Goal: Task Accomplishment & Management: Complete application form

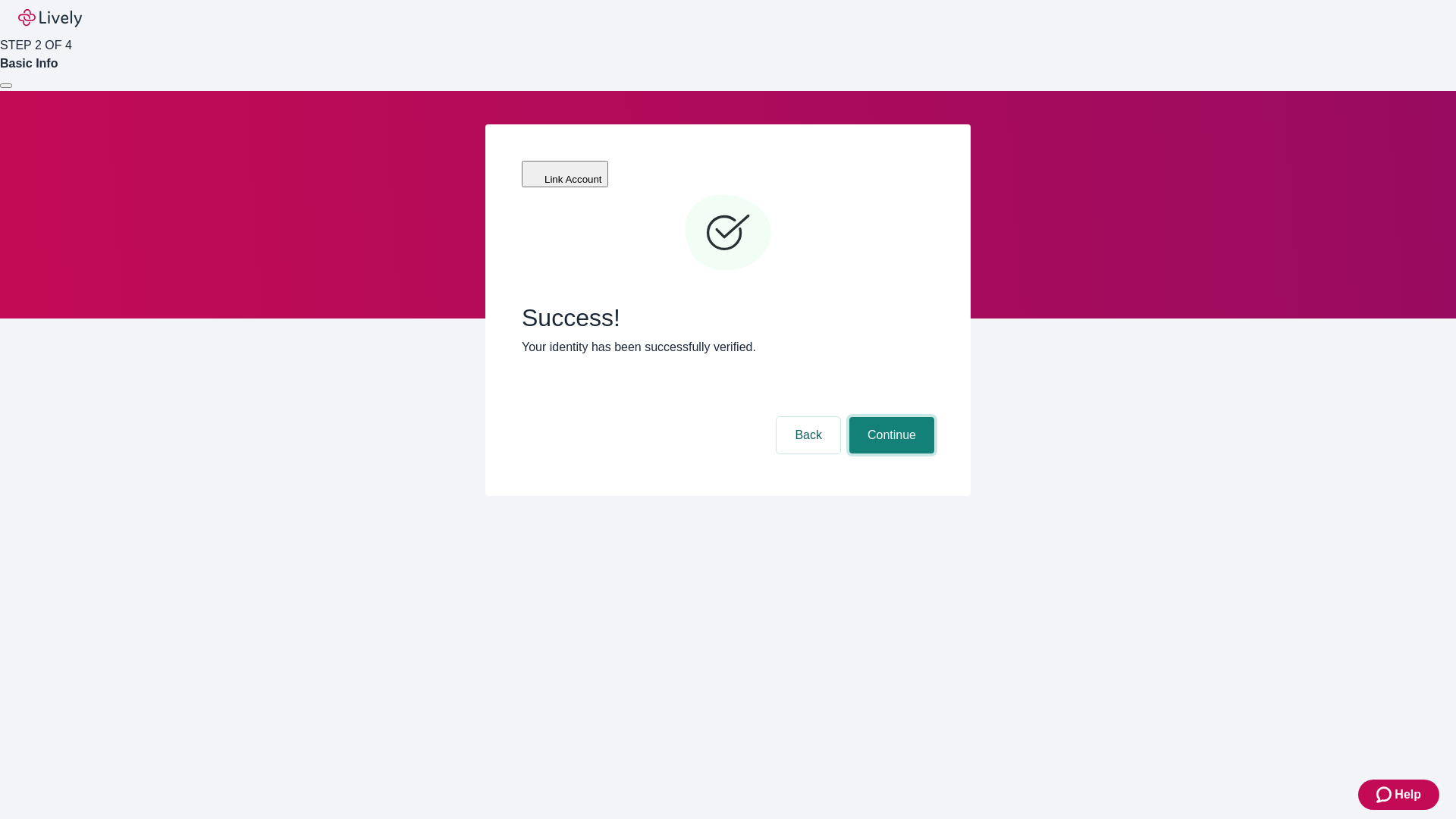
click at [890, 417] on button "Continue" at bounding box center [892, 435] width 85 height 36
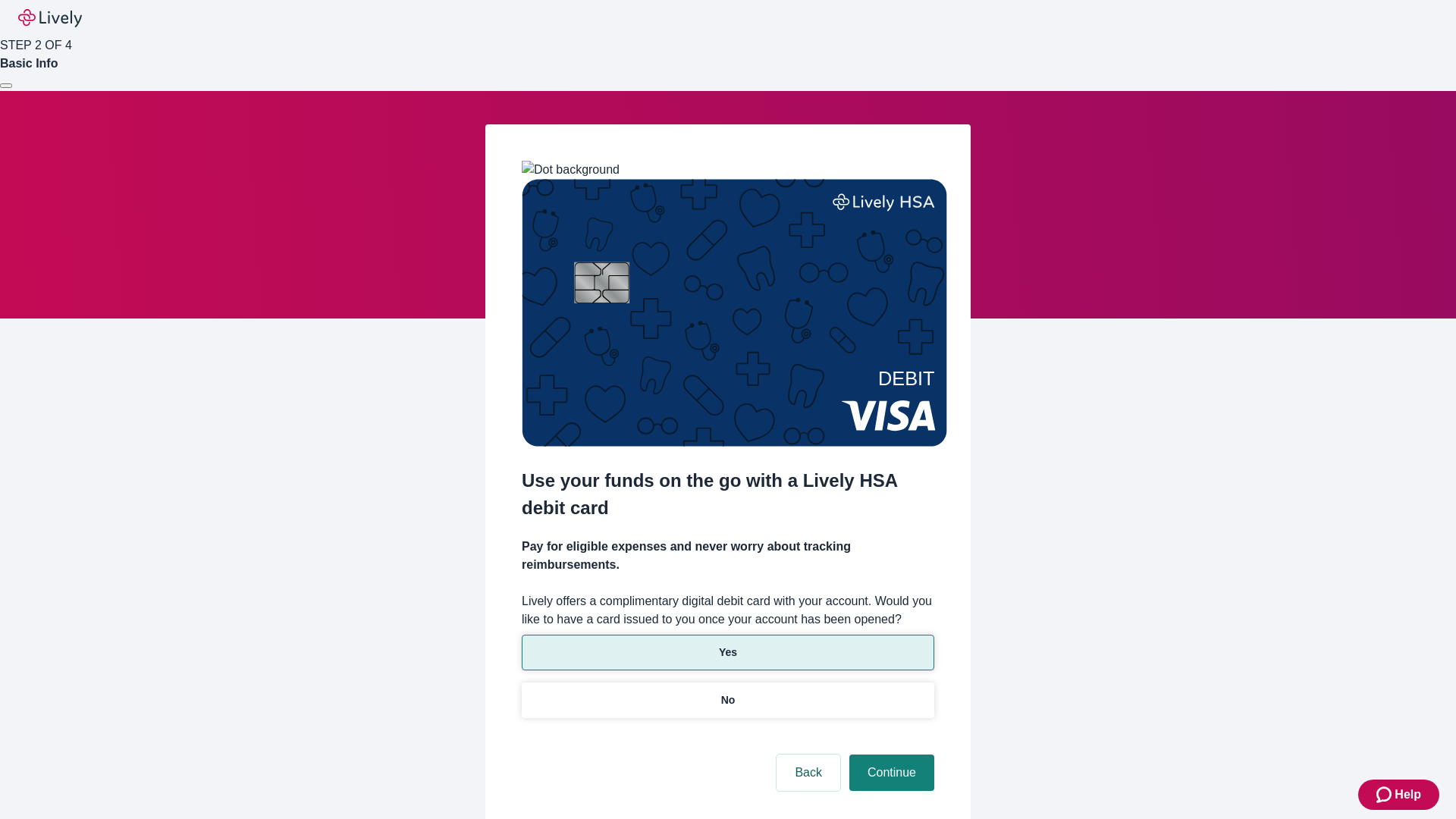
click at [727, 645] on p "Yes" at bounding box center [728, 653] width 19 height 16
click at [890, 755] on button "Continue" at bounding box center [892, 772] width 85 height 36
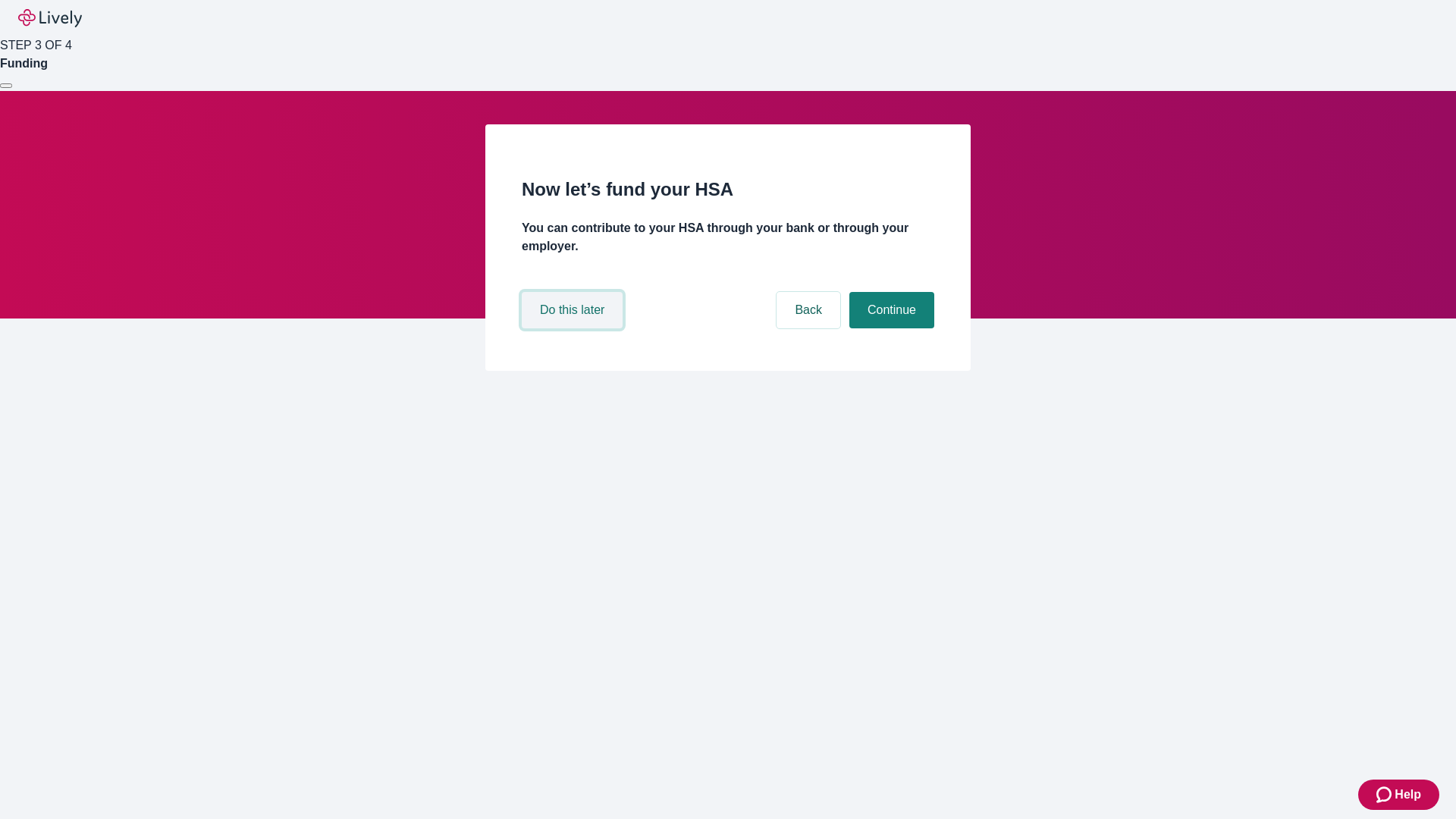
click at [574, 329] on button "Do this later" at bounding box center [573, 310] width 101 height 36
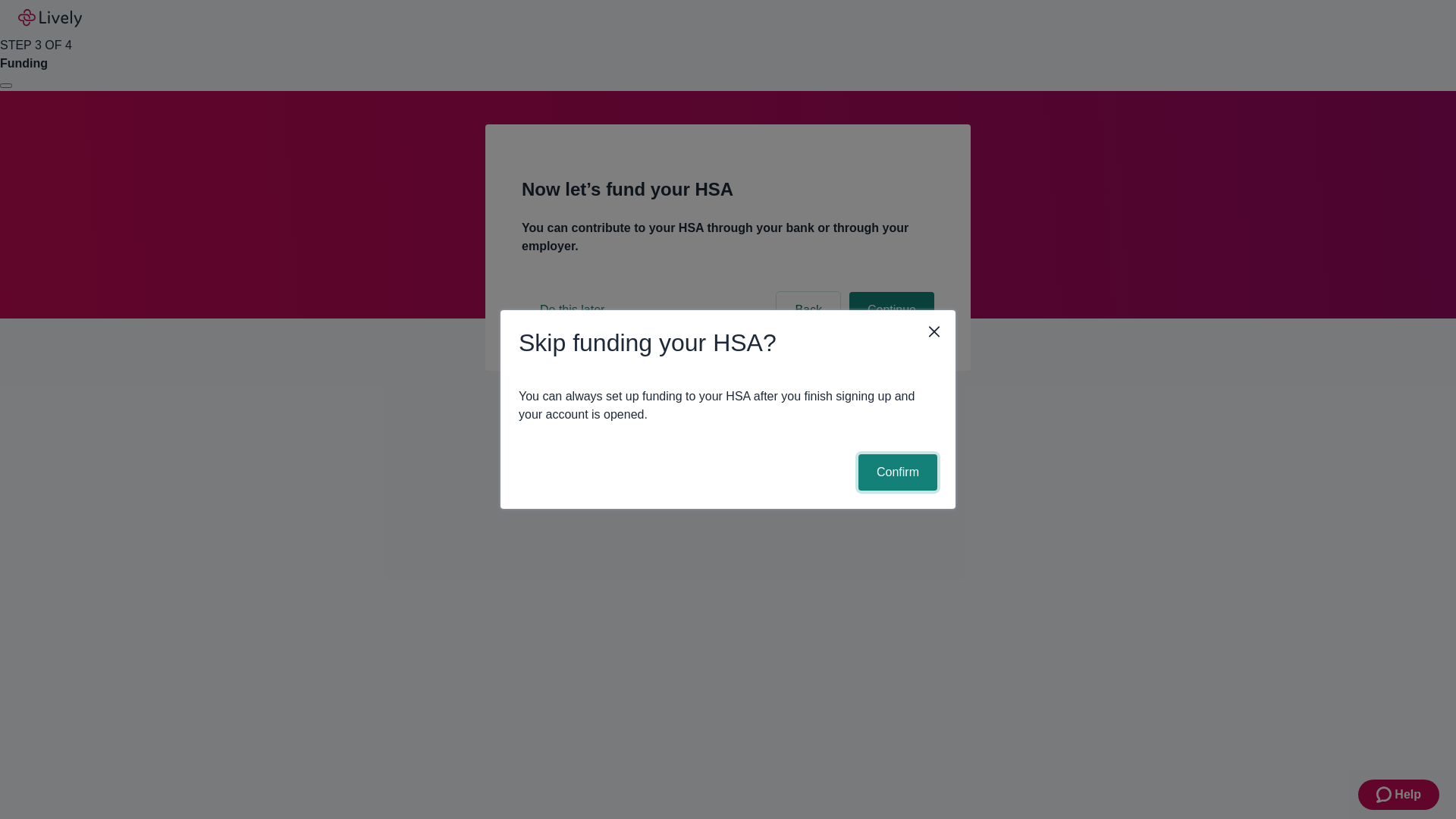
click at [896, 473] on button "Confirm" at bounding box center [898, 472] width 79 height 36
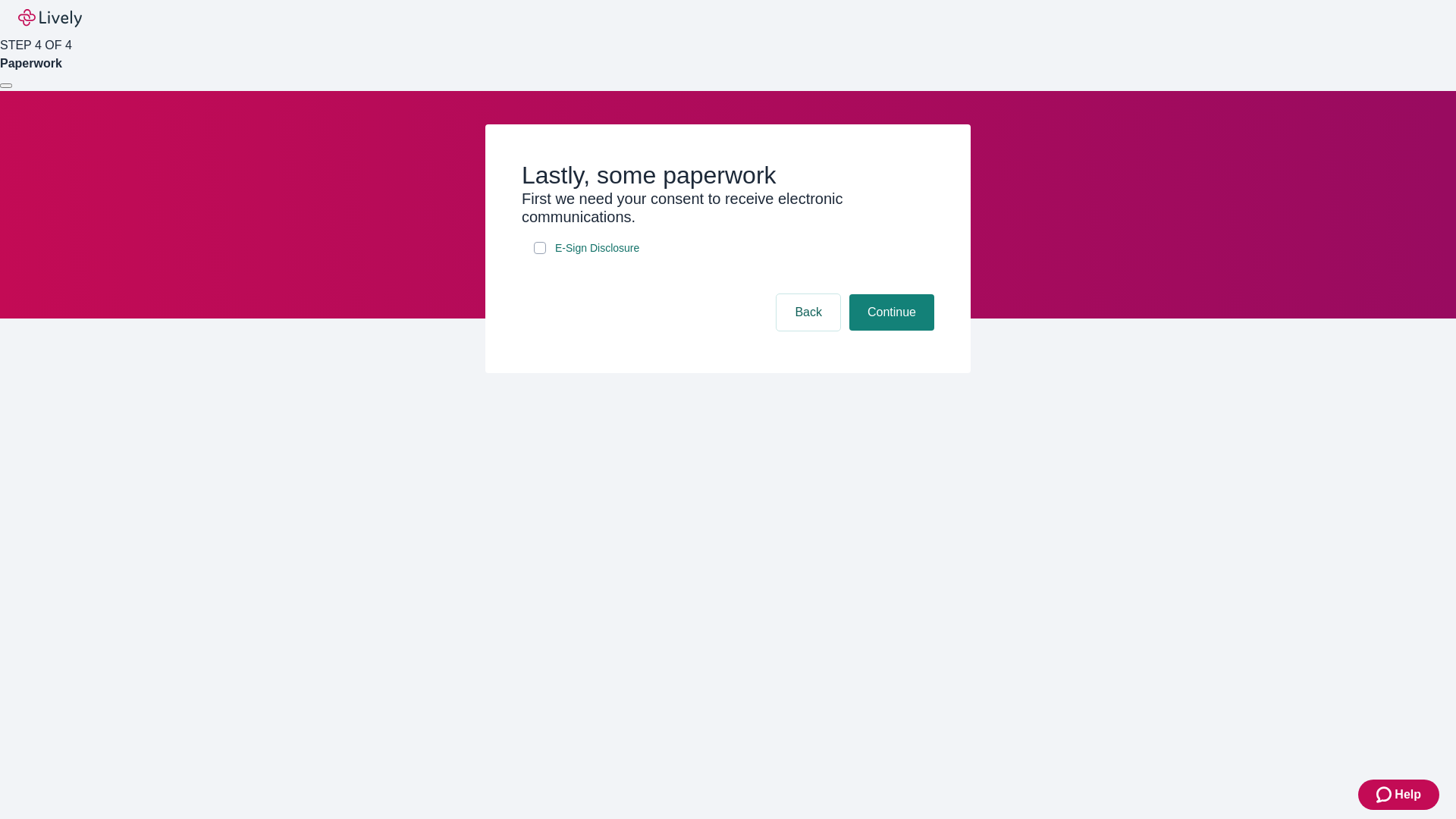
click at [540, 254] on input "E-Sign Disclosure" at bounding box center [540, 248] width 12 height 12
checkbox input "true"
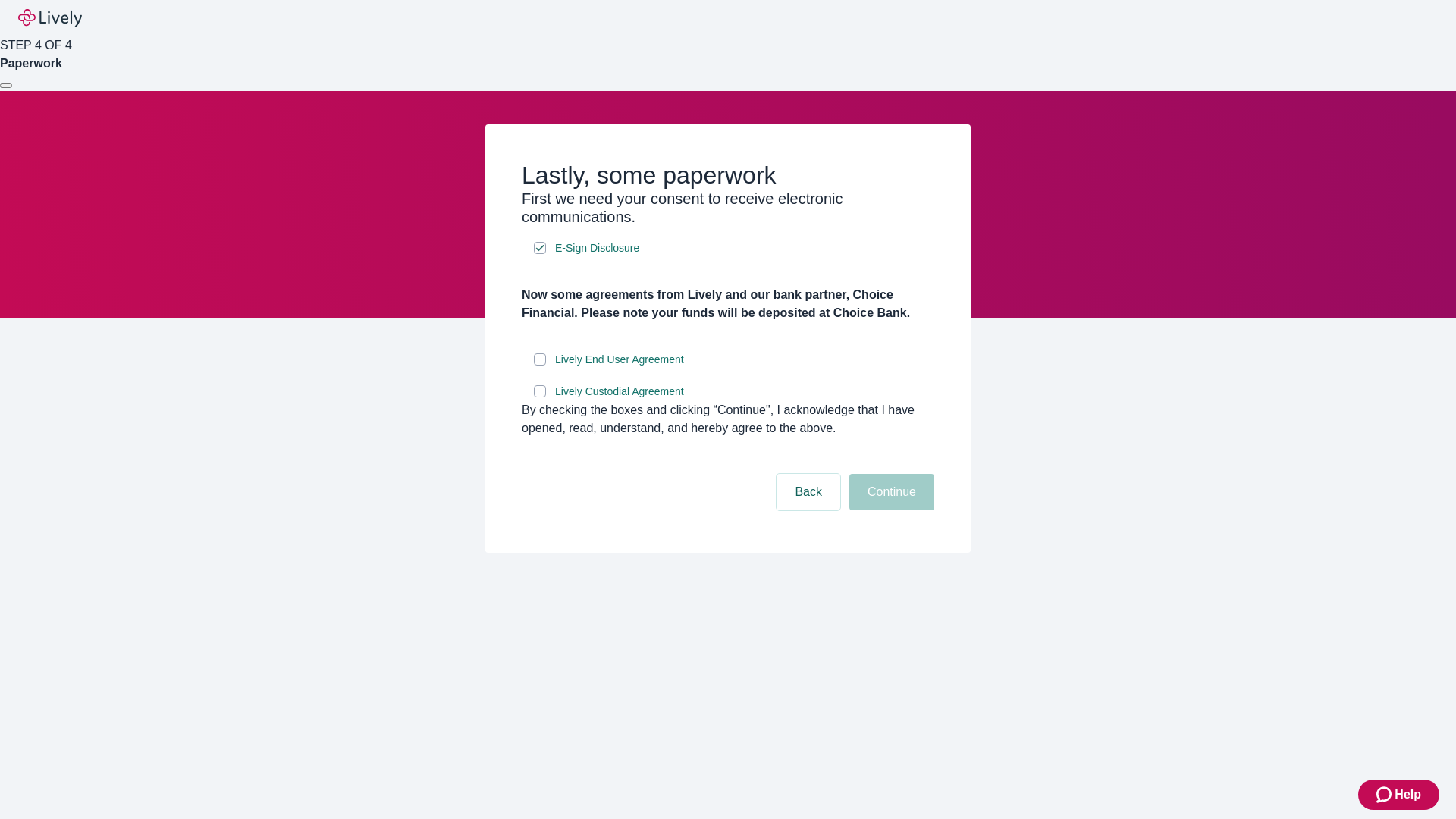
click at [540, 366] on input "Lively End User Agreement" at bounding box center [540, 360] width 12 height 12
checkbox input "true"
click at [540, 398] on input "Lively Custodial Agreement" at bounding box center [540, 391] width 12 height 12
checkbox input "true"
click at [890, 511] on button "Continue" at bounding box center [892, 492] width 85 height 36
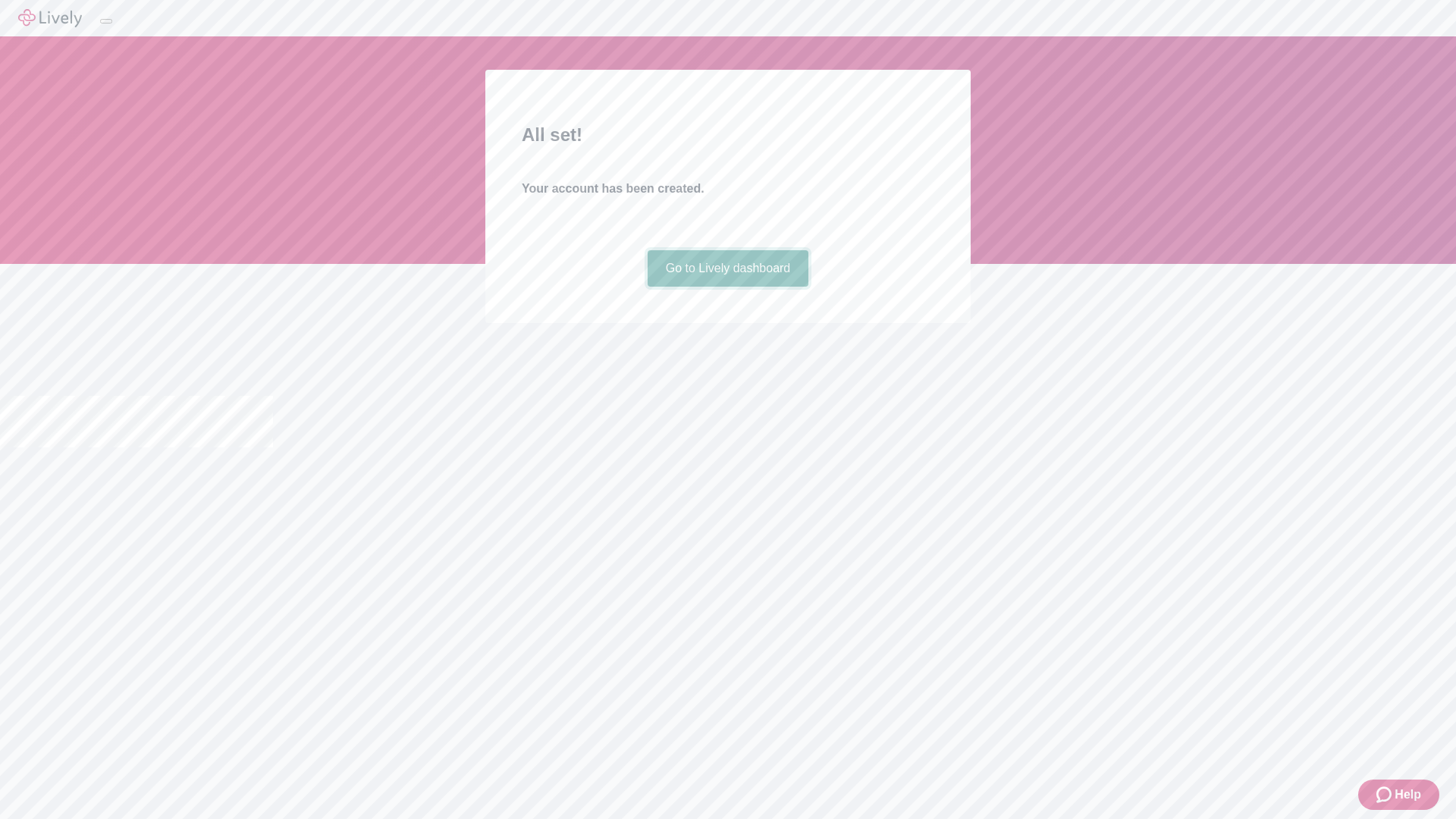
click at [727, 287] on link "Go to Lively dashboard" at bounding box center [728, 268] width 162 height 36
